Goal: Find contact information: Find contact information

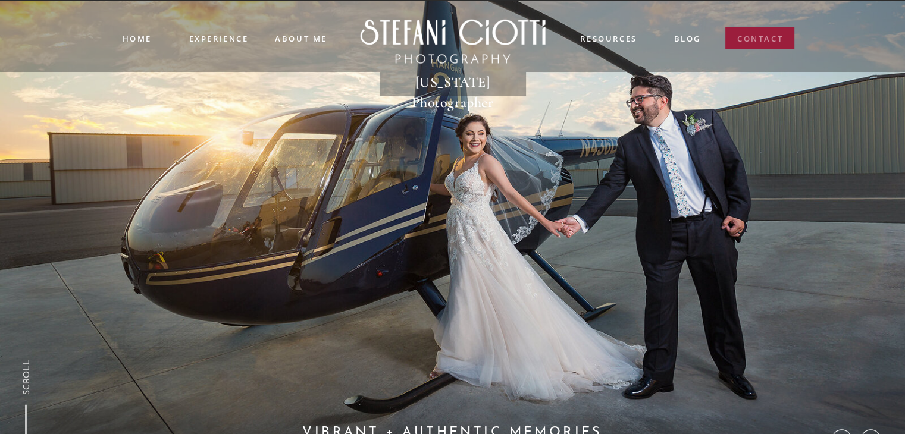
click at [752, 47] on nav "contact" at bounding box center [760, 41] width 46 height 17
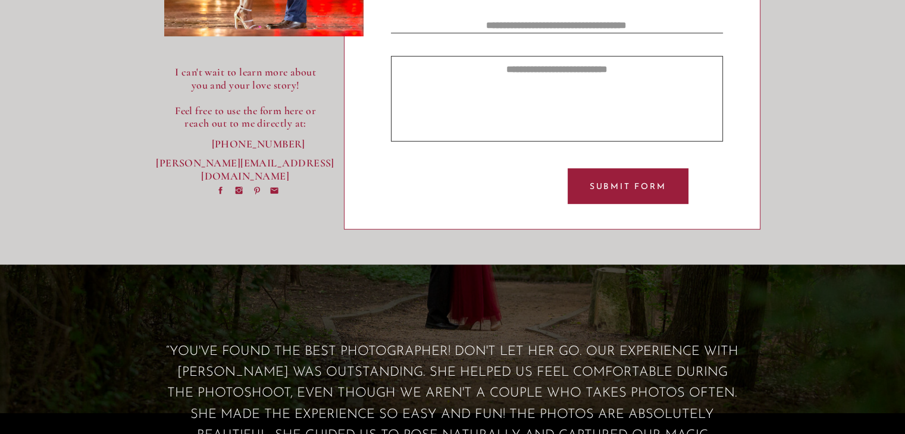
scroll to position [634, 0]
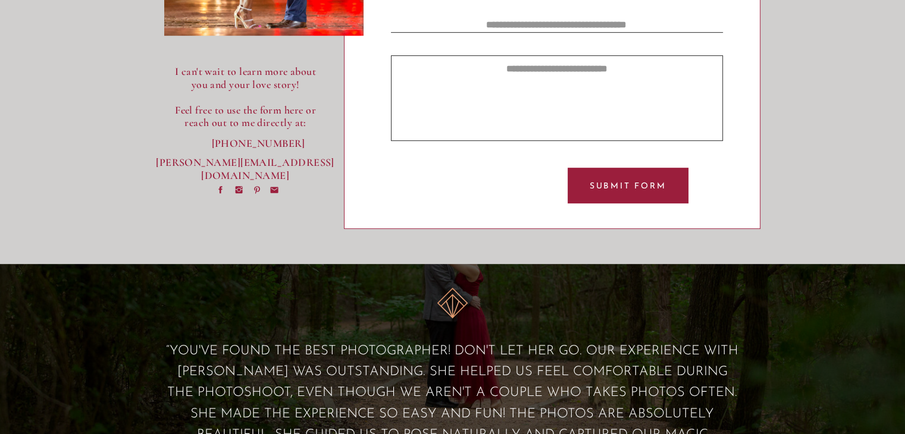
drag, startPoint x: 337, startPoint y: 164, endPoint x: 274, endPoint y: 185, distance: 66.6
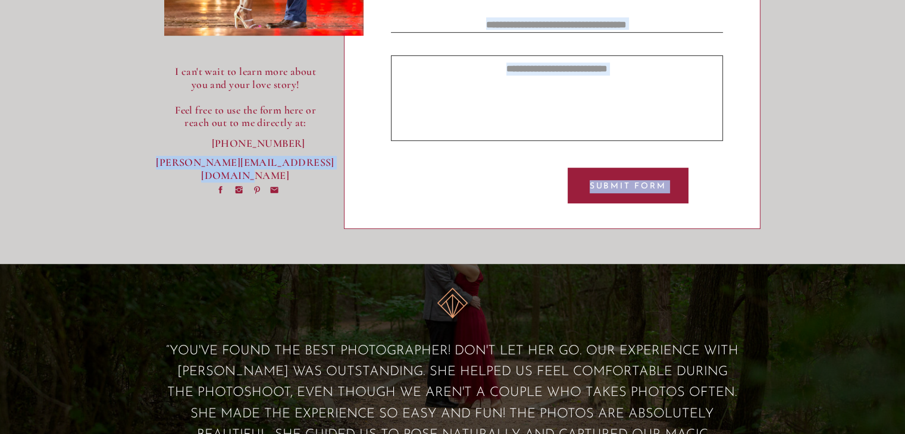
drag, startPoint x: 153, startPoint y: 161, endPoint x: 331, endPoint y: 165, distance: 178.0
copy div "Submit Form Stefani@StefaniCiottiPhotography.com"
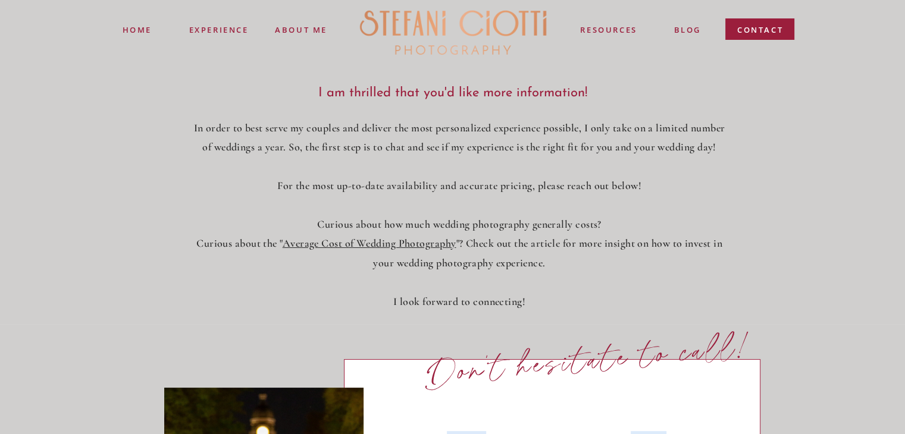
scroll to position [0, 0]
